Goal: Check status: Check status

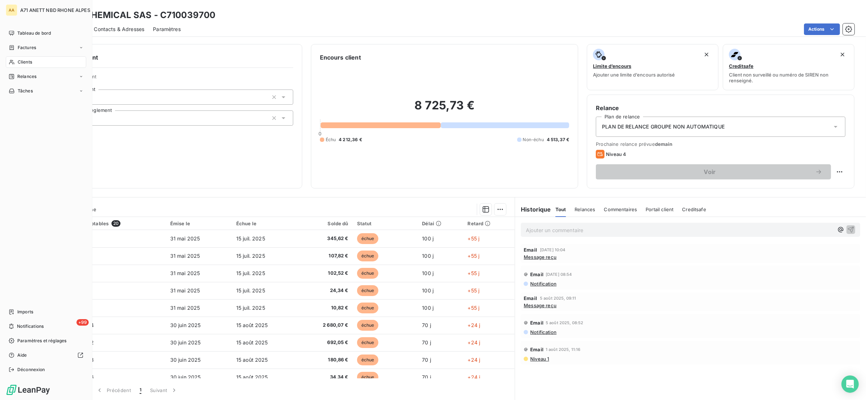
click at [28, 62] on span "Clients" at bounding box center [25, 62] width 14 height 6
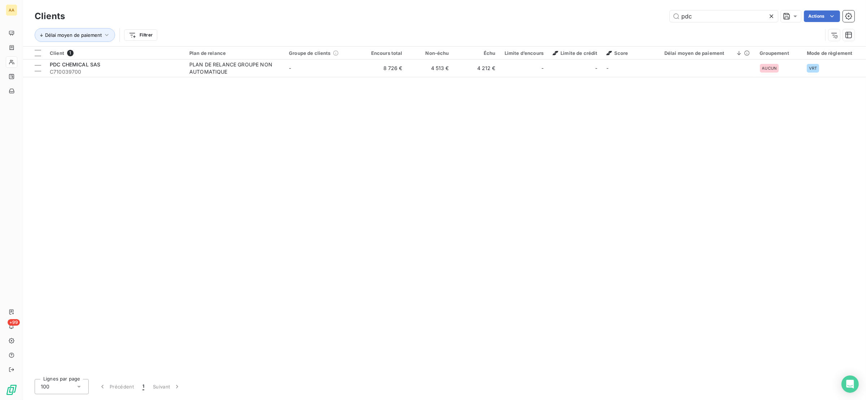
drag, startPoint x: 688, startPoint y: 12, endPoint x: 657, endPoint y: 17, distance: 31.8
click at [663, 17] on div "pdc Actions" at bounding box center [464, 16] width 781 height 12
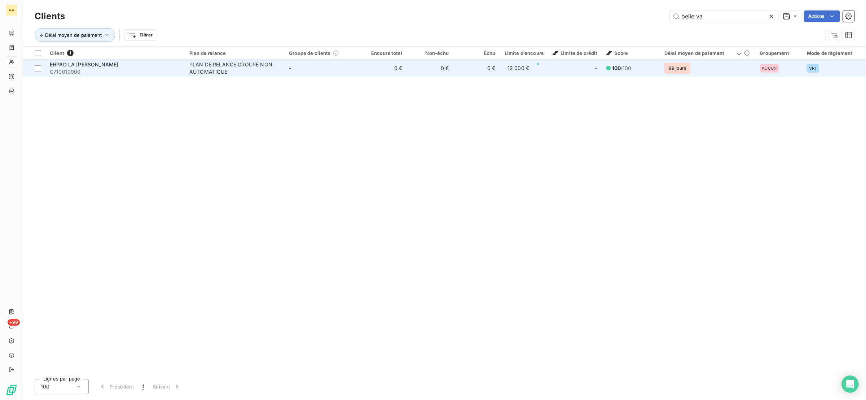
type input "belle va"
click at [230, 66] on div "PLAN DE RELANCE GROUPE NON AUTOMATIQUE" at bounding box center [234, 68] width 90 height 14
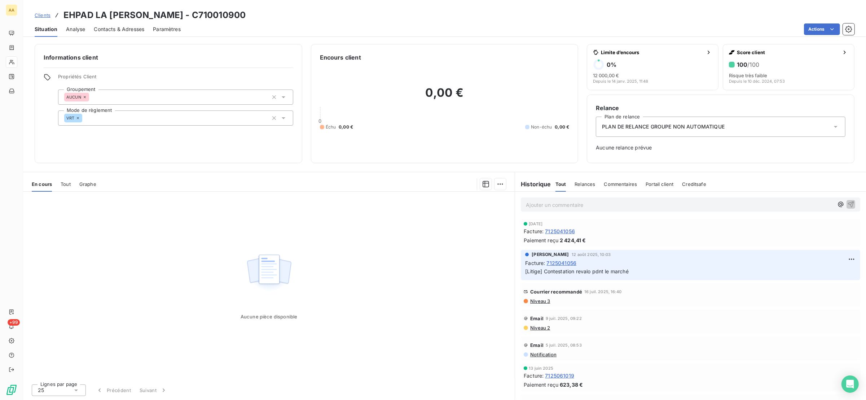
click at [67, 183] on span "Tout" at bounding box center [66, 184] width 10 height 6
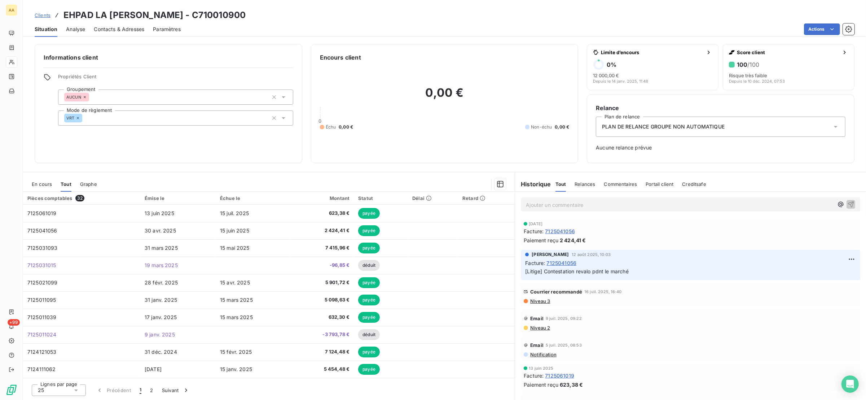
click at [36, 181] on span "En cours" at bounding box center [42, 184] width 20 height 6
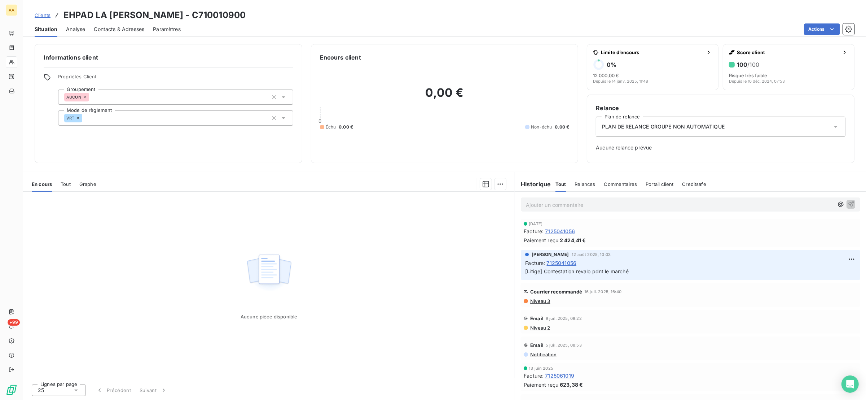
click at [63, 185] on span "Tout" at bounding box center [66, 184] width 10 height 6
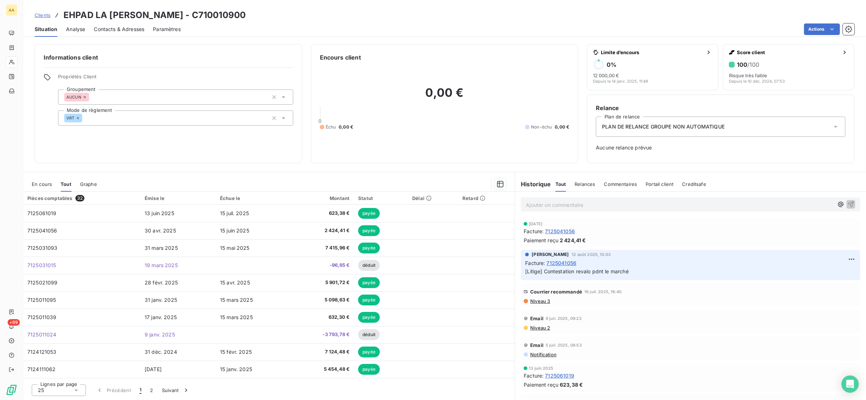
click at [40, 181] on span "En cours" at bounding box center [42, 184] width 20 height 6
